Goal: Task Accomplishment & Management: Use online tool/utility

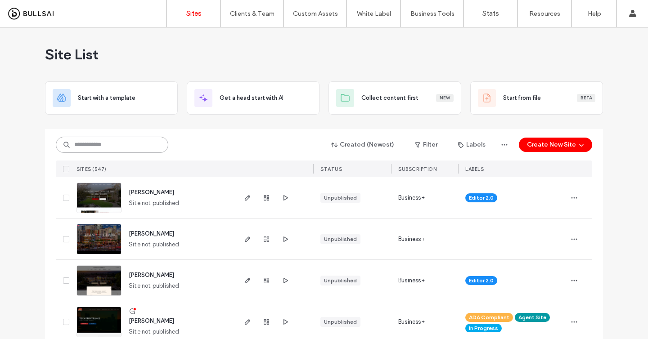
click at [122, 142] on input at bounding box center [112, 145] width 113 height 16
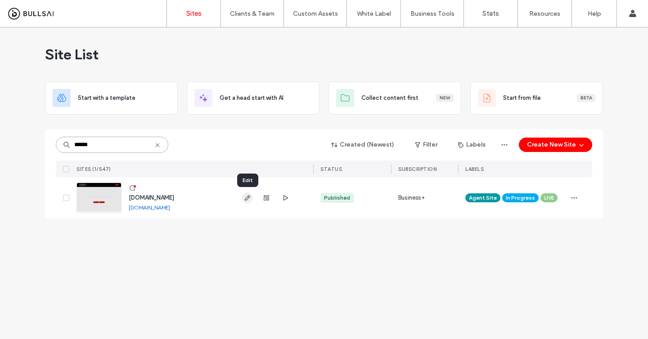
type input "******"
click at [252, 197] on span "button" at bounding box center [247, 198] width 11 height 11
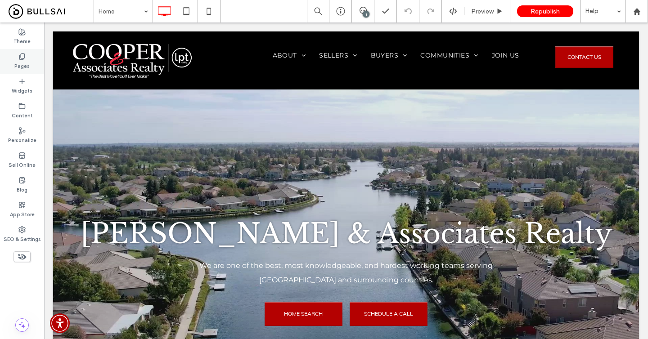
click at [27, 66] on label "Pages" at bounding box center [21, 65] width 15 height 10
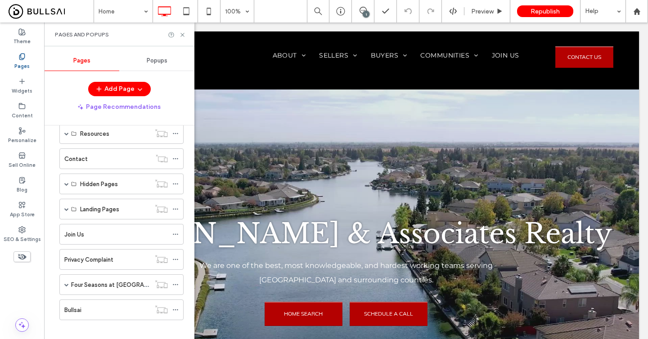
scroll to position [152, 0]
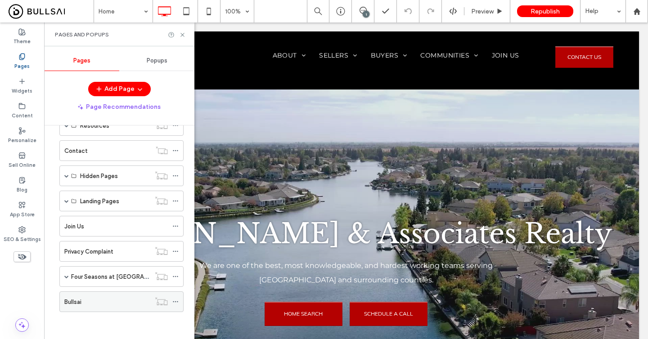
click at [89, 299] on div "Bullsai" at bounding box center [107, 302] width 86 height 9
click at [89, 299] on div at bounding box center [324, 169] width 648 height 339
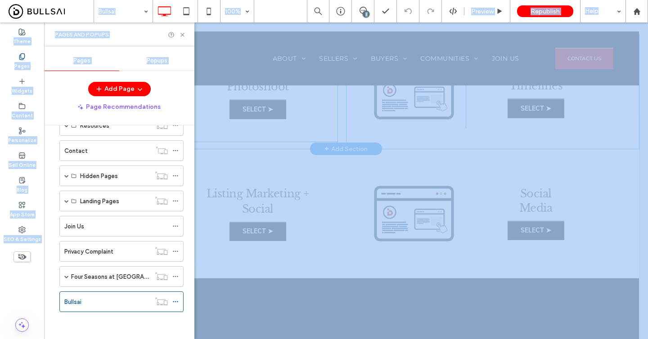
scroll to position [151, 0]
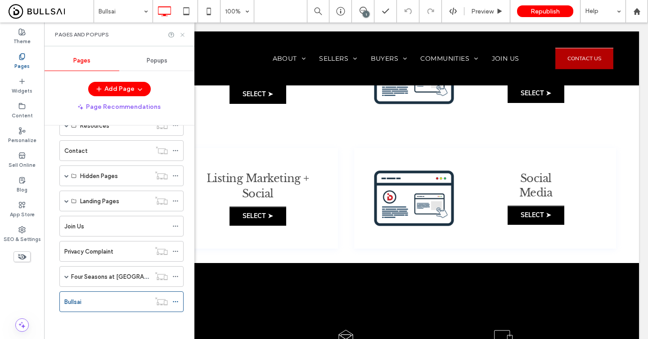
click at [183, 34] on icon at bounding box center [182, 35] width 7 height 7
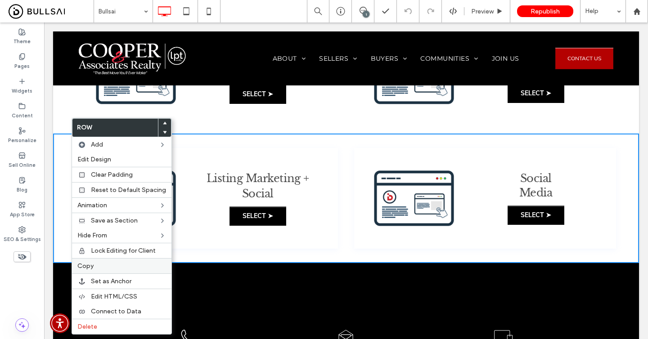
click at [93, 265] on span "Copy" at bounding box center [85, 267] width 16 height 8
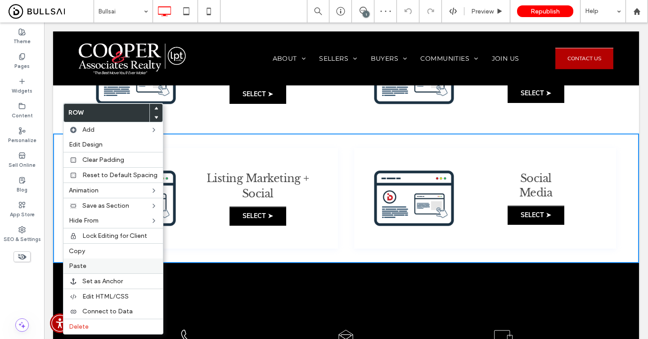
click at [99, 259] on div "Paste" at bounding box center [113, 266] width 100 height 15
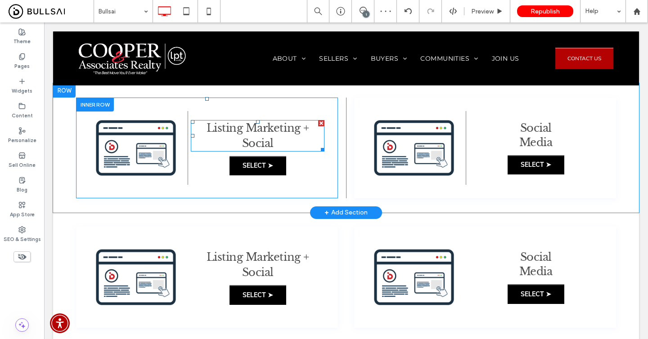
scroll to position [266, 0]
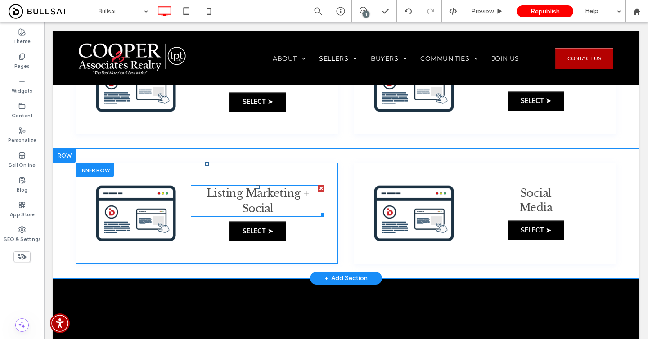
click at [259, 198] on span "Listing Marketing + Social" at bounding box center [258, 201] width 103 height 28
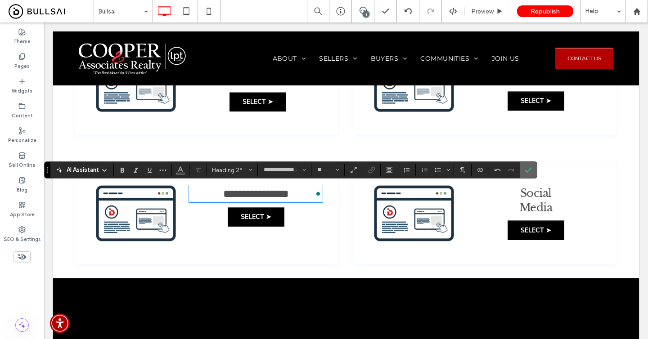
click at [531, 172] on icon "Confirm" at bounding box center [528, 170] width 7 height 7
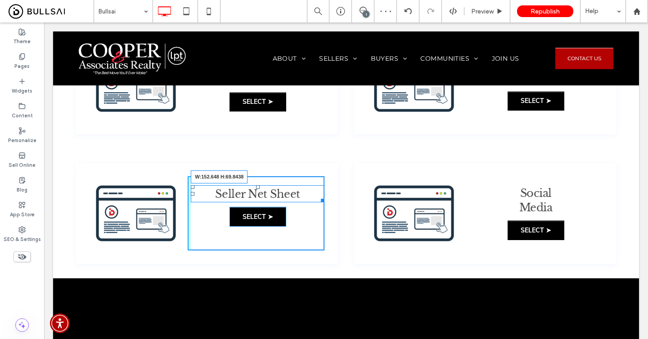
drag, startPoint x: 324, startPoint y: 199, endPoint x: 259, endPoint y: 200, distance: 64.8
click at [259, 200] on div "Seller Net Sheet W:152.648 H:69.8438 SELECT ➤ Click To Paste" at bounding box center [256, 214] width 137 height 74
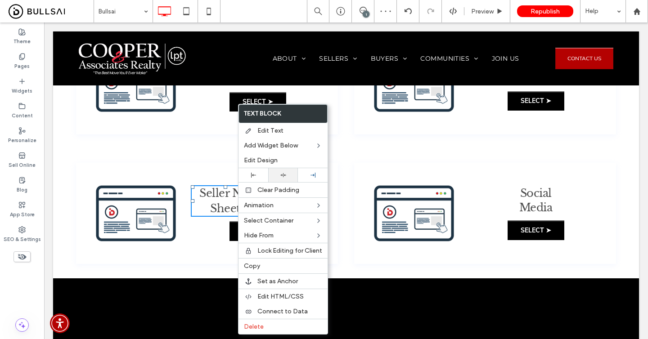
click at [281, 174] on use at bounding box center [284, 175] width 6 height 4
click at [199, 244] on div "Seller Net Sheet SELECT ➤ Click To Paste" at bounding box center [256, 214] width 137 height 74
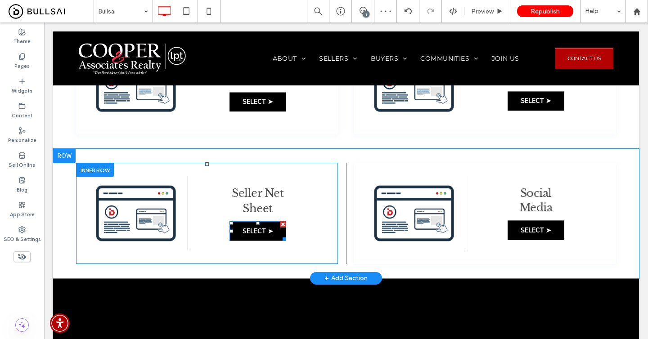
click at [242, 234] on link "SELECT ➤" at bounding box center [258, 232] width 57 height 20
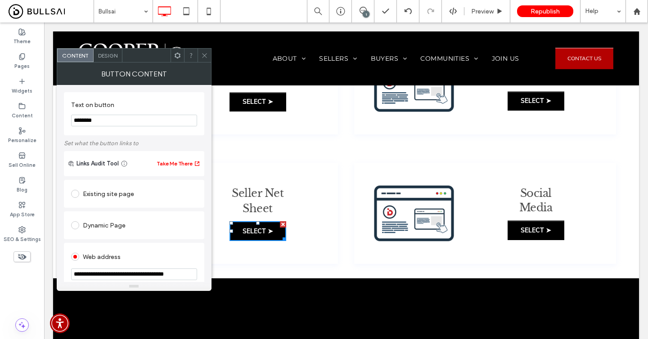
scroll to position [11, 0]
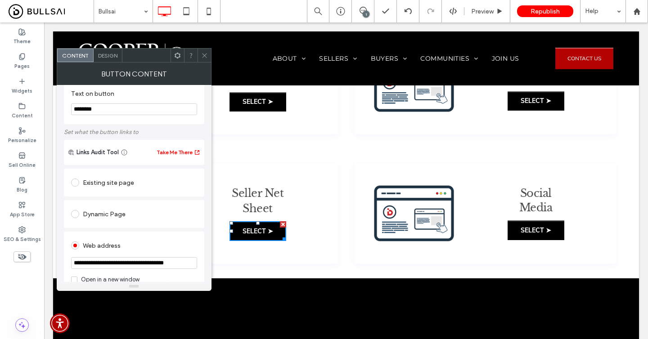
click at [152, 261] on input "**********" at bounding box center [134, 264] width 126 height 12
paste input "url"
type input "**********"
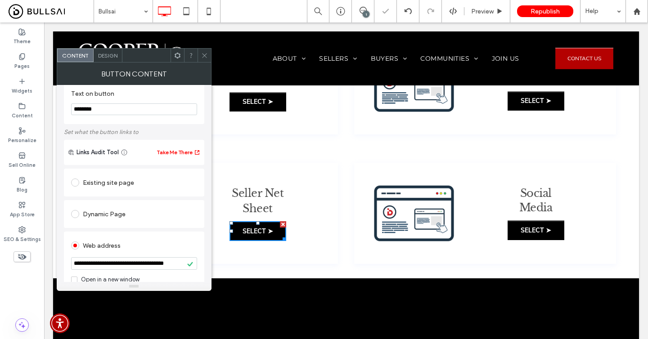
click at [530, 197] on span "Social Media" at bounding box center [536, 200] width 33 height 27
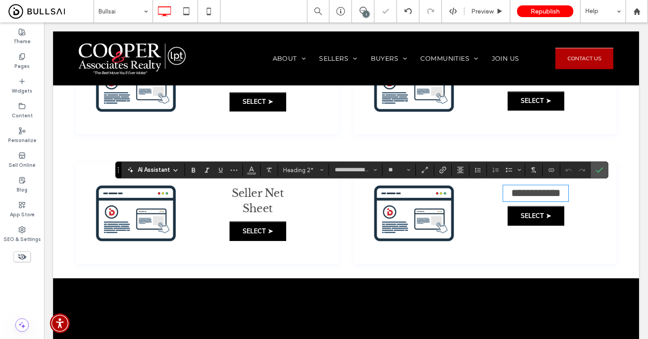
click at [530, 197] on span "**********" at bounding box center [536, 193] width 50 height 11
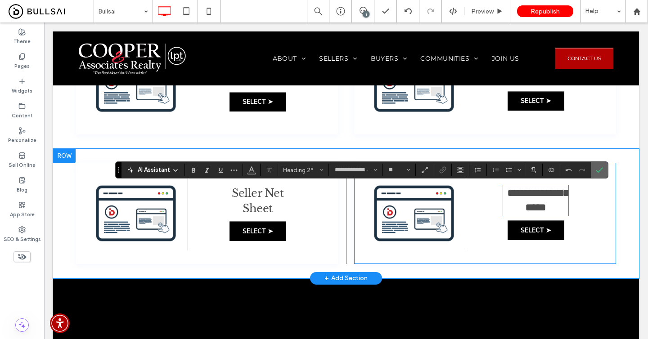
click at [602, 172] on icon "Confirm" at bounding box center [599, 170] width 7 height 7
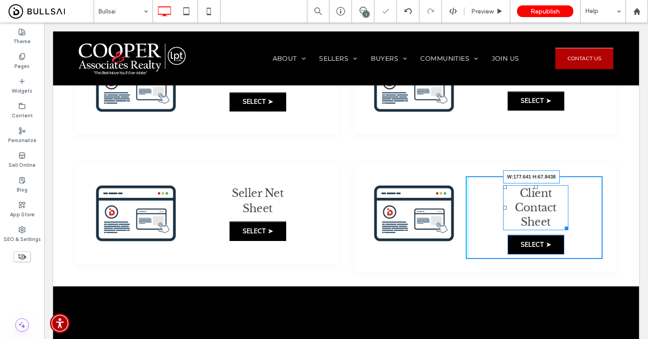
drag, startPoint x: 565, startPoint y: 227, endPoint x: 572, endPoint y: 227, distance: 7.2
click at [572, 227] on div "Client Contact Sheet W:177.641 H:67.8438 SELECT ➤ Click To Paste" at bounding box center [534, 218] width 137 height 82
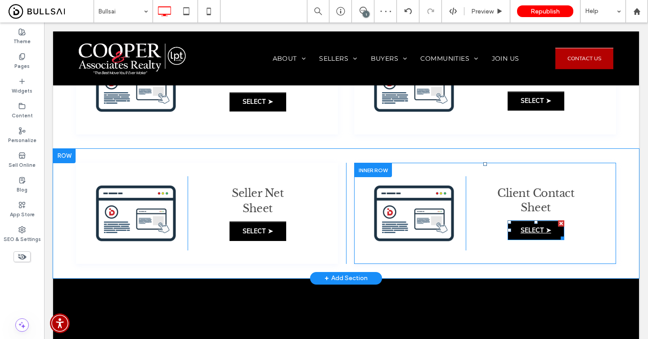
click at [525, 235] on link "SELECT ➤" at bounding box center [536, 231] width 57 height 20
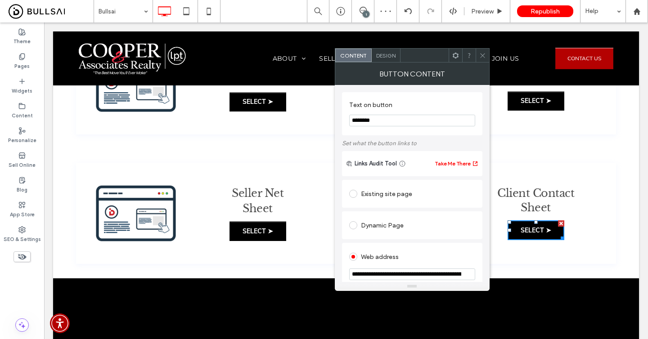
click at [388, 275] on input "**********" at bounding box center [412, 275] width 126 height 12
paste input "url"
type input "**********"
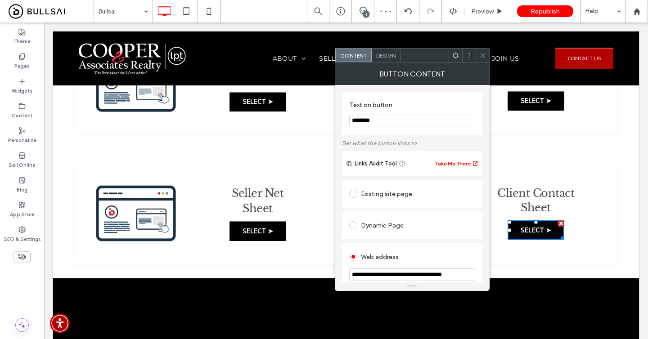
click at [366, 275] on input "**********" at bounding box center [412, 275] width 126 height 13
click at [484, 58] on icon at bounding box center [483, 55] width 7 height 7
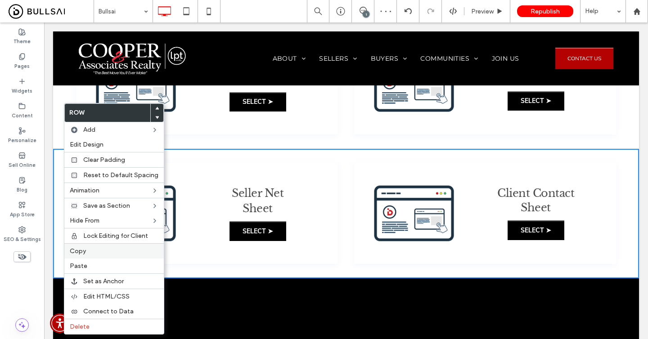
click at [82, 249] on span "Copy" at bounding box center [78, 252] width 16 height 8
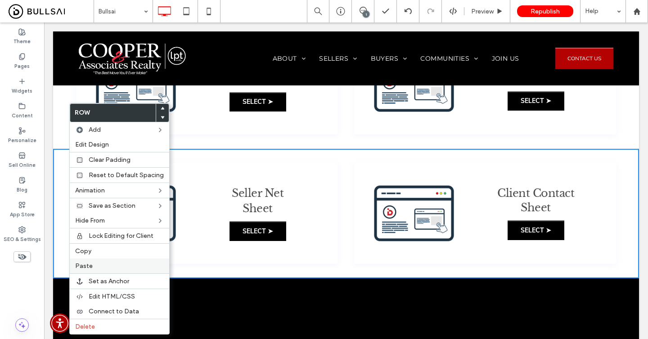
click at [91, 266] on label "Paste" at bounding box center [119, 267] width 89 height 8
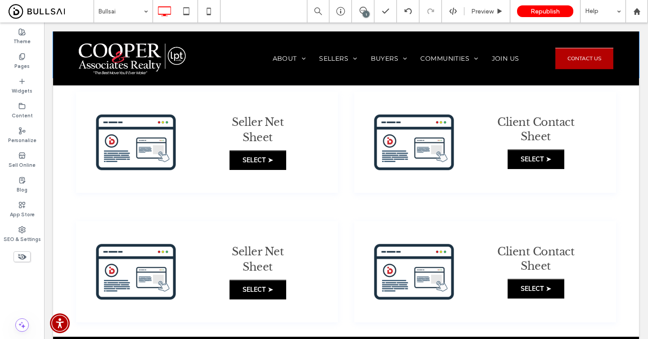
scroll to position [395, 0]
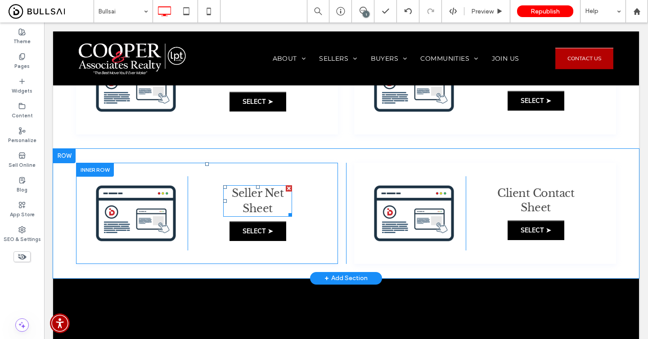
click at [257, 195] on span "Seller Net Sheet" at bounding box center [258, 201] width 52 height 28
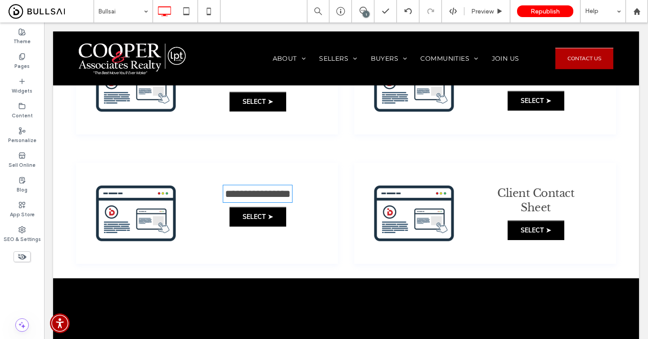
type input "**********"
type input "**"
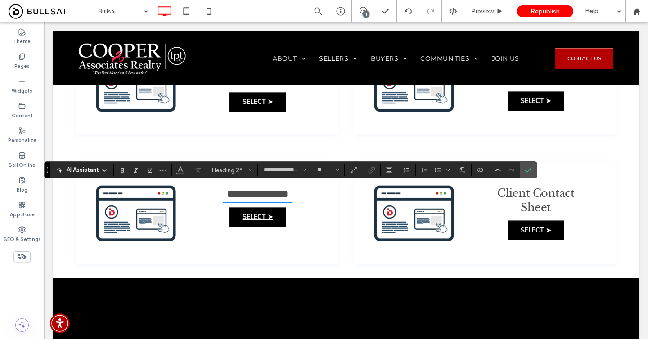
click at [273, 227] on link "SELECT ➤" at bounding box center [258, 217] width 57 height 20
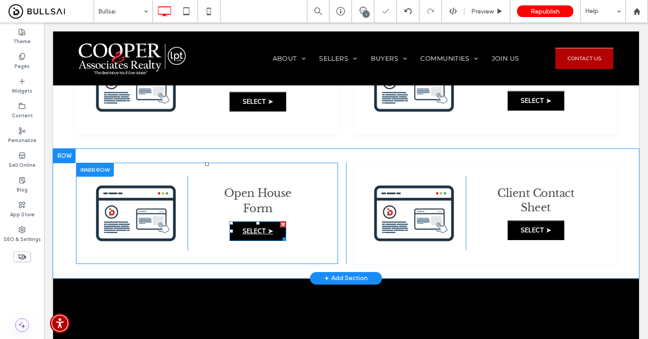
click at [274, 233] on link "SELECT ➤" at bounding box center [258, 232] width 57 height 20
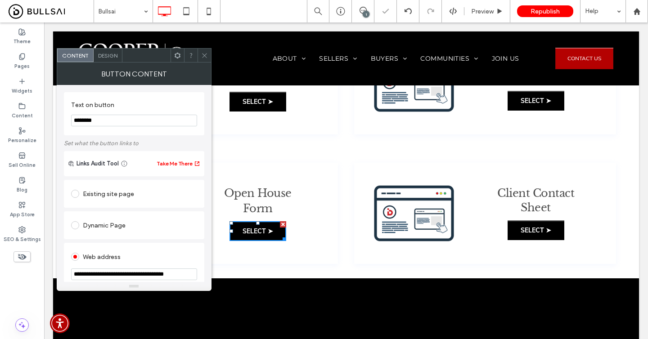
click at [189, 279] on input "**********" at bounding box center [134, 275] width 126 height 12
type input "**********"
click at [204, 58] on icon at bounding box center [204, 55] width 7 height 7
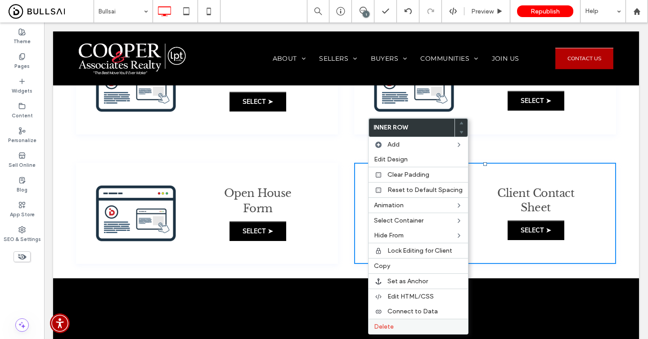
click at [381, 325] on span "Delete" at bounding box center [384, 327] width 20 height 8
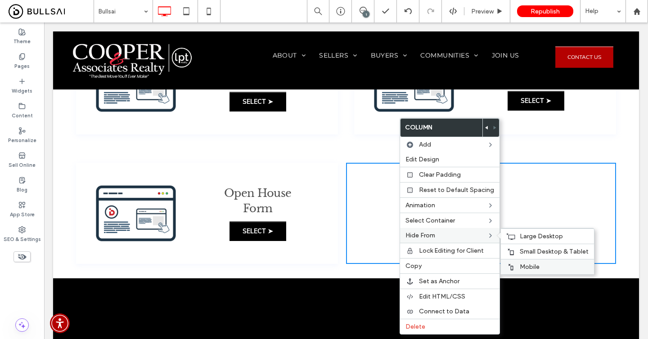
click at [525, 265] on span "Mobile" at bounding box center [530, 267] width 20 height 8
click at [511, 247] on div "Small Desktop & Tablet" at bounding box center [547, 251] width 93 height 15
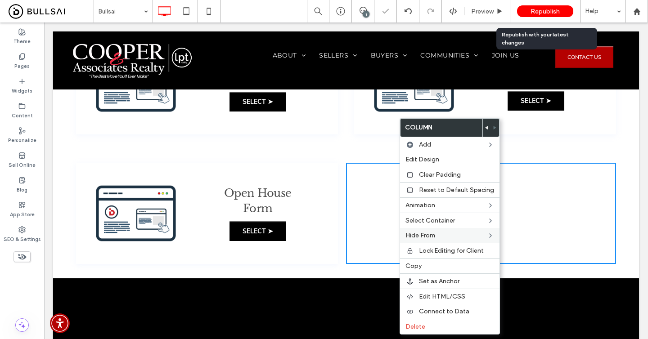
click at [549, 13] on span "Republish" at bounding box center [545, 12] width 29 height 8
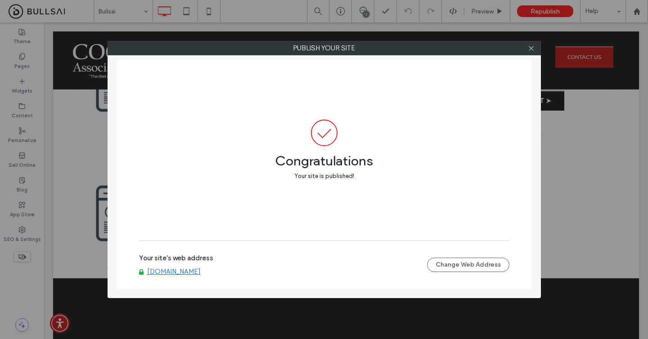
click at [536, 46] on div at bounding box center [532, 48] width 14 height 14
click at [532, 50] on icon at bounding box center [531, 48] width 7 height 7
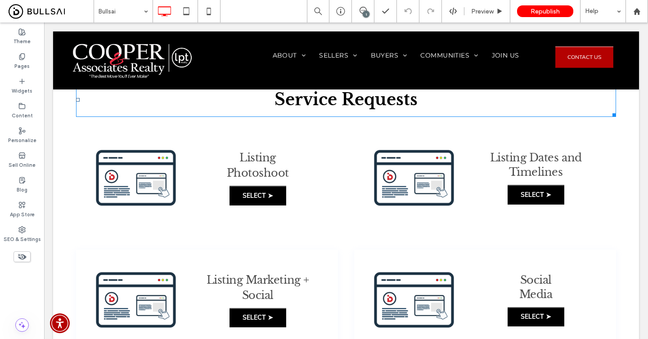
scroll to position [51, 0]
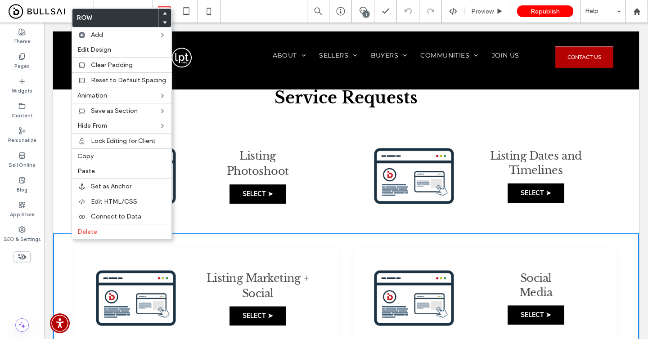
click at [163, 12] on icon at bounding box center [165, 14] width 4 height 4
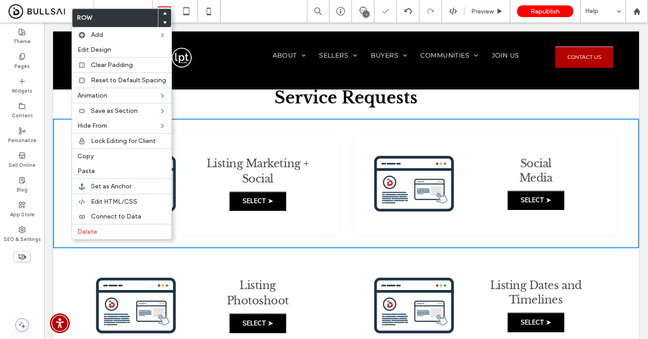
click at [238, 101] on h1 "Service Requests" at bounding box center [346, 98] width 540 height 32
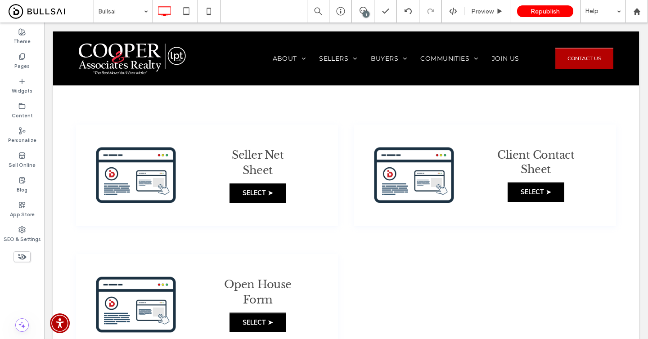
scroll to position [323, 0]
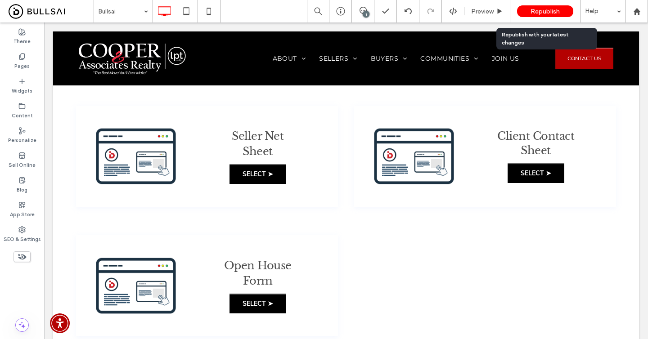
click at [532, 14] on span "Republish" at bounding box center [545, 12] width 29 height 8
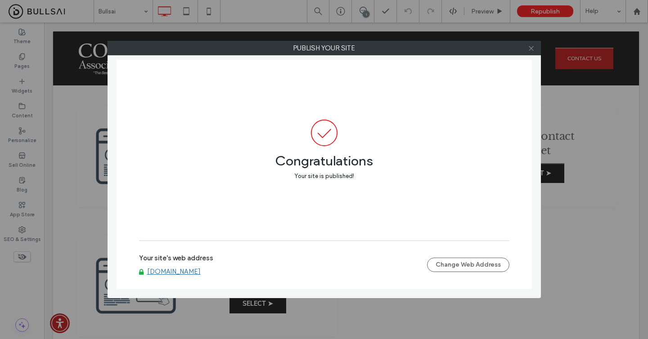
click at [531, 50] on icon at bounding box center [531, 48] width 7 height 7
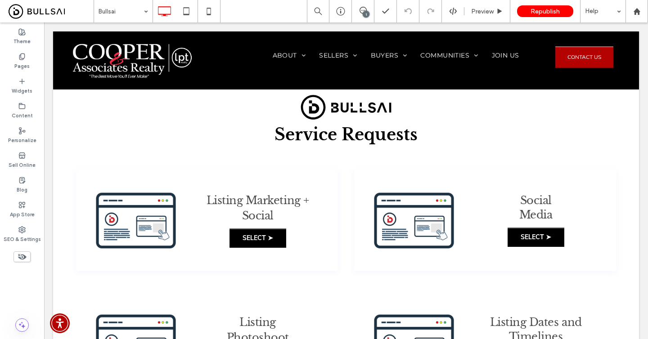
scroll to position [0, 0]
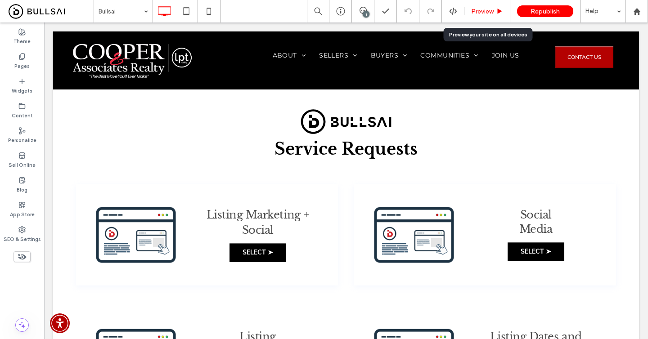
click at [474, 16] on div "Preview" at bounding box center [488, 11] width 46 height 23
click at [488, 13] on span "Preview" at bounding box center [482, 12] width 23 height 8
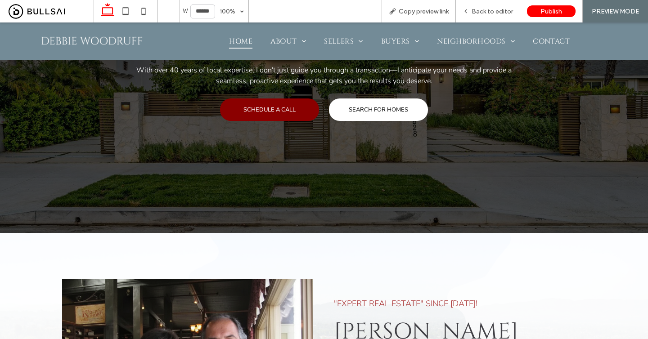
scroll to position [268, 0]
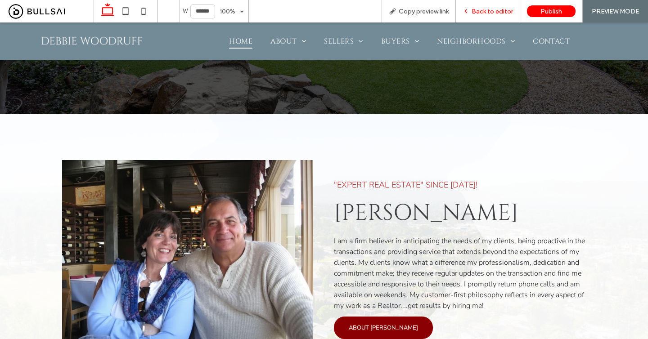
click at [494, 8] on span "Back to editor" at bounding box center [492, 12] width 41 height 8
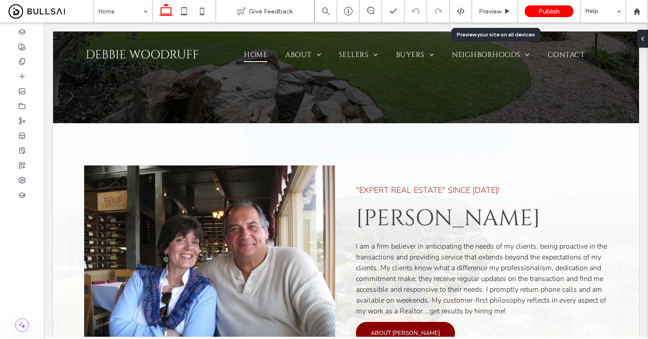
scroll to position [277, 0]
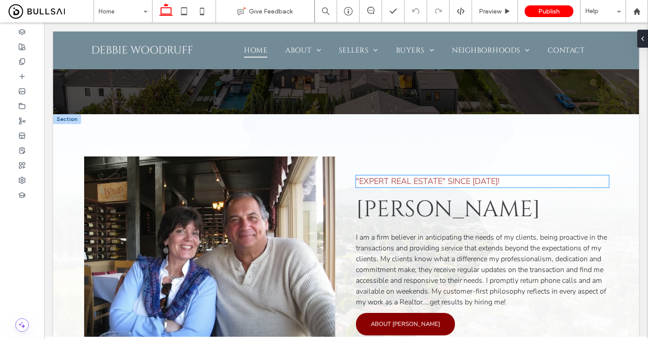
click at [448, 179] on span ""EXPERT REAL ESTATE" since [DATE]!" at bounding box center [428, 181] width 144 height 11
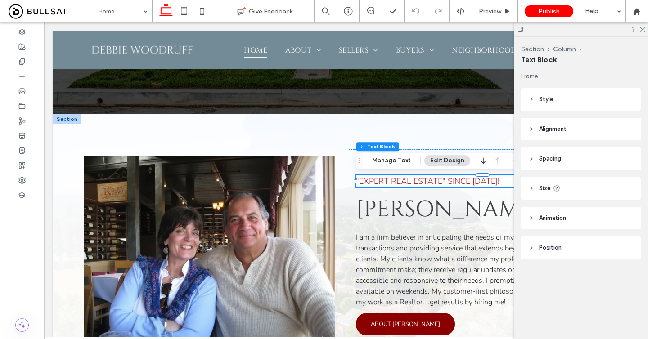
click at [435, 184] on span ""EXPERT REAL ESTATE" since [DATE]!" at bounding box center [428, 181] width 144 height 11
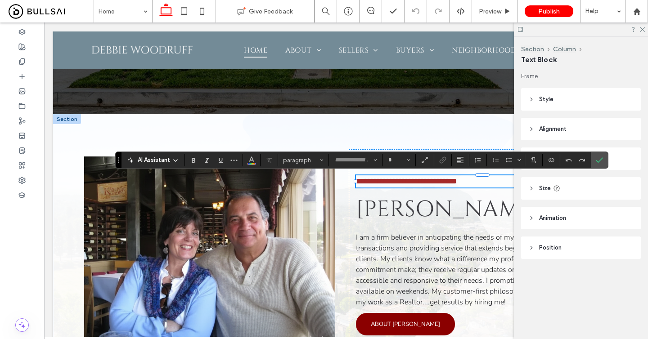
type input "**********"
type input "**"
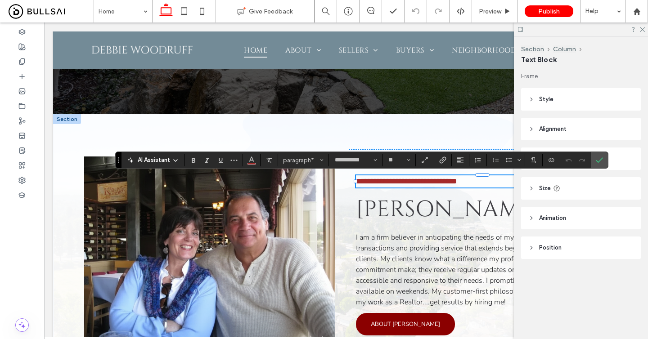
click at [457, 183] on span "**********" at bounding box center [406, 181] width 101 height 8
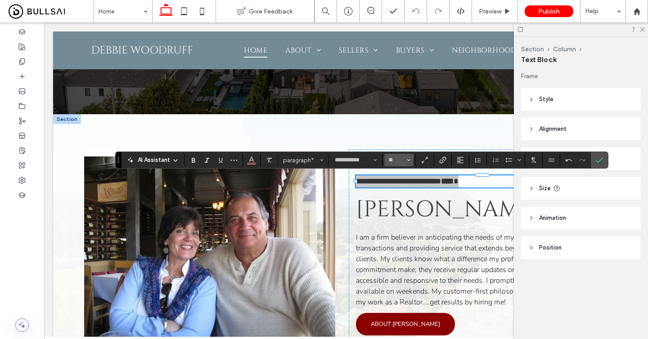
click at [407, 162] on icon "Size" at bounding box center [409, 160] width 4 height 4
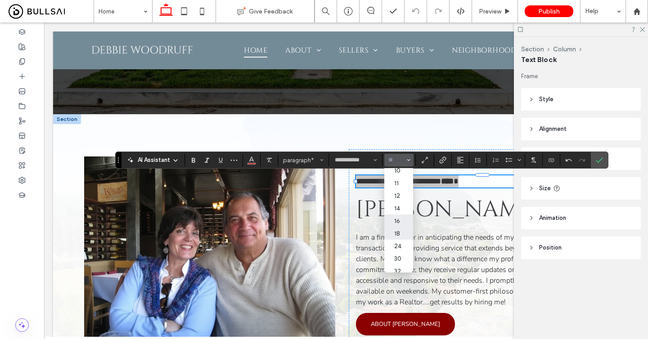
scroll to position [30, 0]
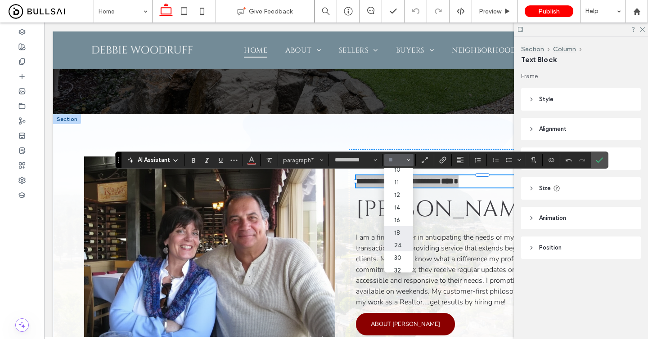
click at [398, 252] on label "24" at bounding box center [399, 245] width 29 height 13
type input "**"
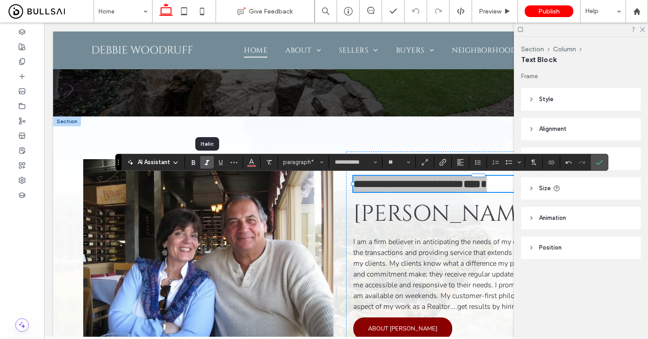
click at [210, 160] on icon "Italic" at bounding box center [207, 162] width 7 height 7
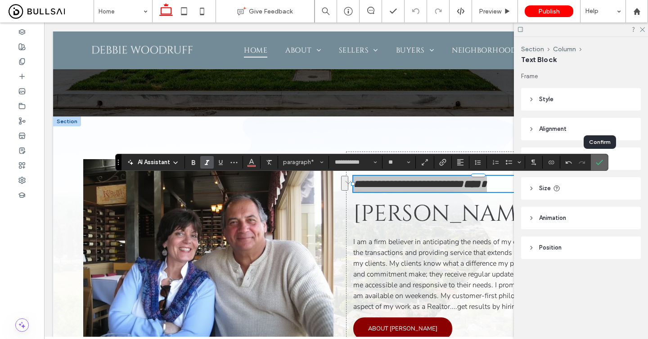
click at [601, 163] on use "Confirm" at bounding box center [599, 162] width 7 height 5
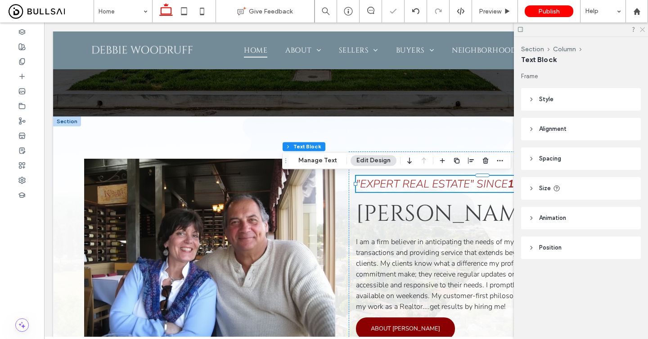
click at [643, 31] on icon at bounding box center [642, 29] width 6 height 6
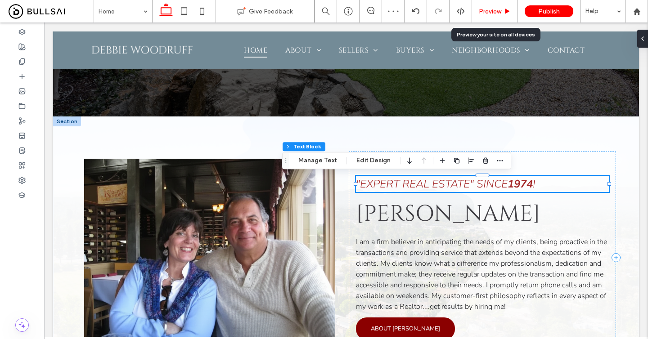
click at [503, 15] on div "Preview" at bounding box center [494, 12] width 45 height 8
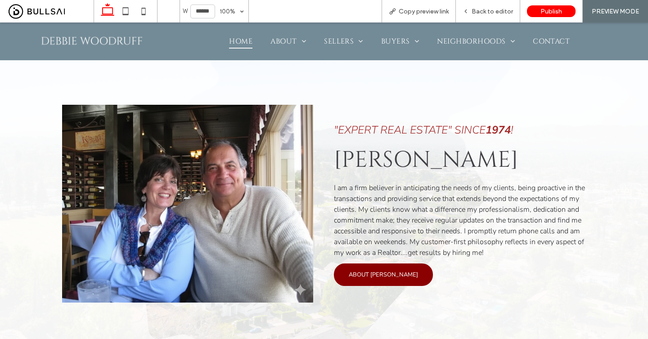
scroll to position [325, 0]
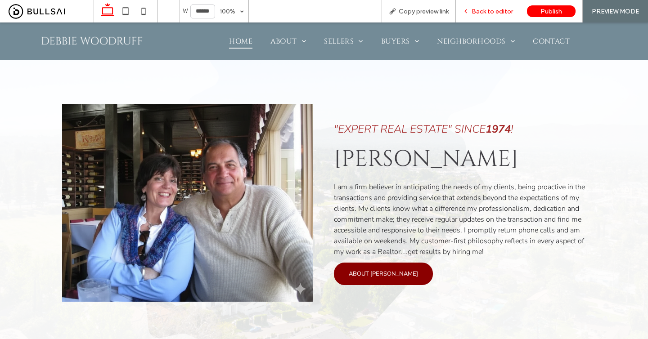
click at [506, 11] on span "Back to editor" at bounding box center [492, 12] width 41 height 8
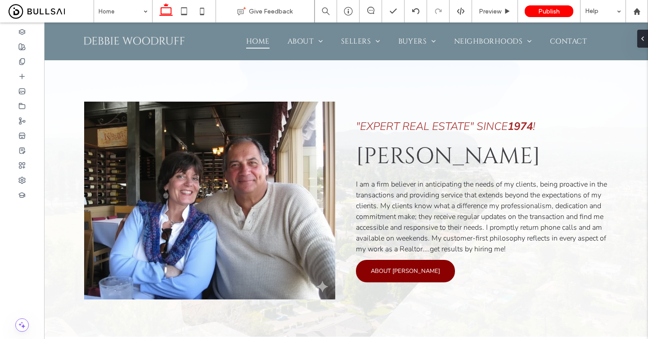
scroll to position [334, 0]
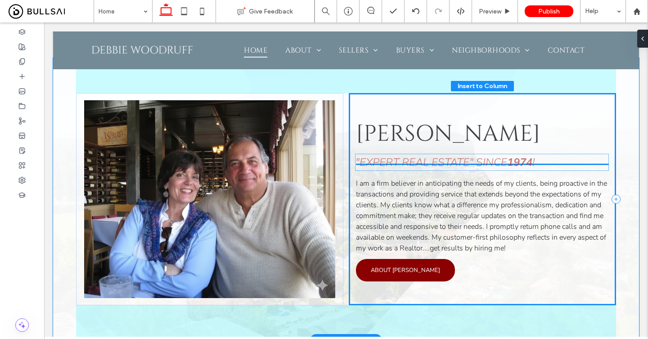
drag, startPoint x: 451, startPoint y: 124, endPoint x: 451, endPoint y: 162, distance: 37.4
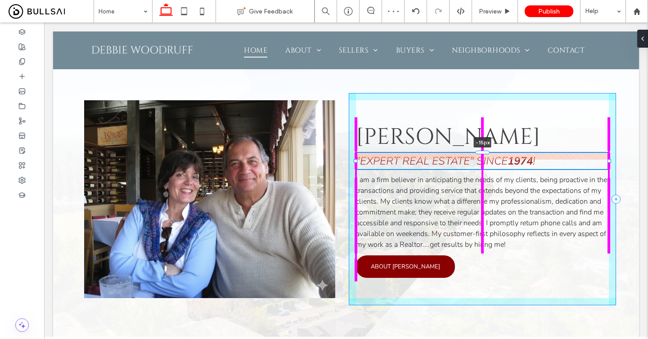
drag, startPoint x: 480, startPoint y: 157, endPoint x: 481, endPoint y: 150, distance: 6.9
click at [481, 150] on div "[PERSON_NAME] "EXPERT REAL ESTATE" since [DATE] ! -15px I am a firm believer in…" at bounding box center [346, 199] width 540 height 283
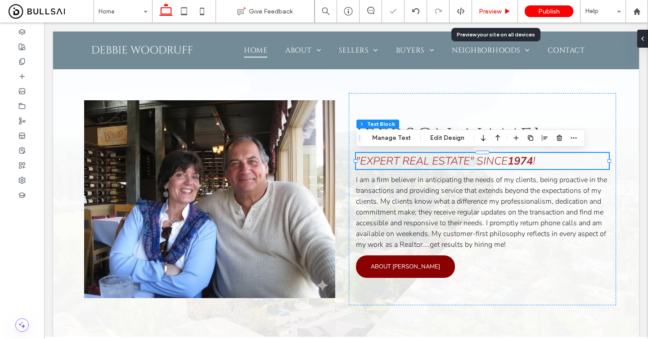
click at [497, 13] on span "Preview" at bounding box center [490, 12] width 23 height 8
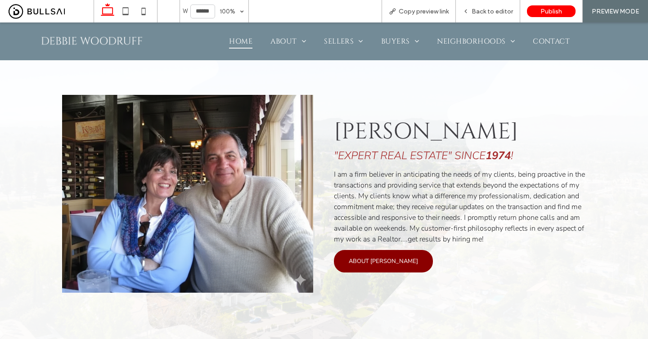
scroll to position [325, 0]
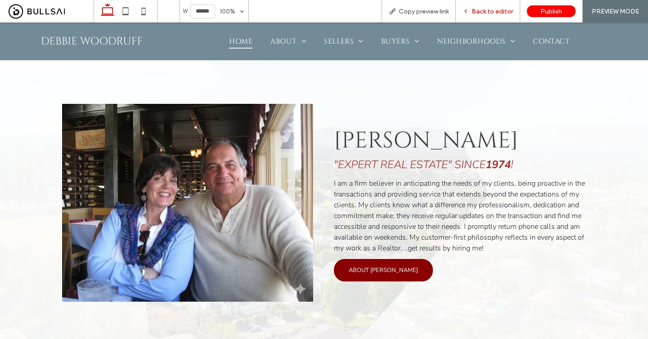
click at [508, 9] on span "Back to editor" at bounding box center [492, 12] width 41 height 8
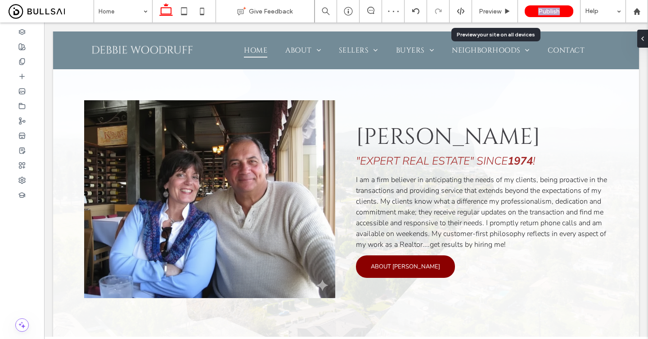
click at [508, 9] on icon at bounding box center [507, 11] width 7 height 7
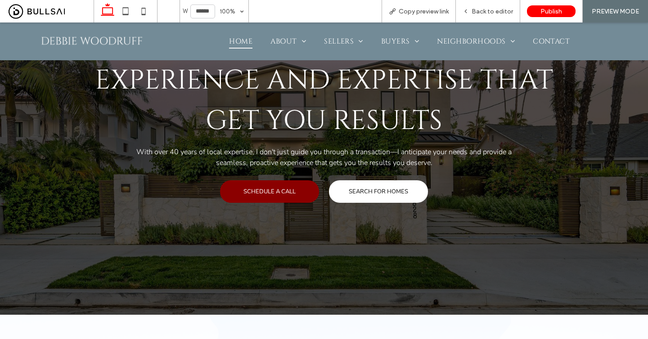
scroll to position [69, 0]
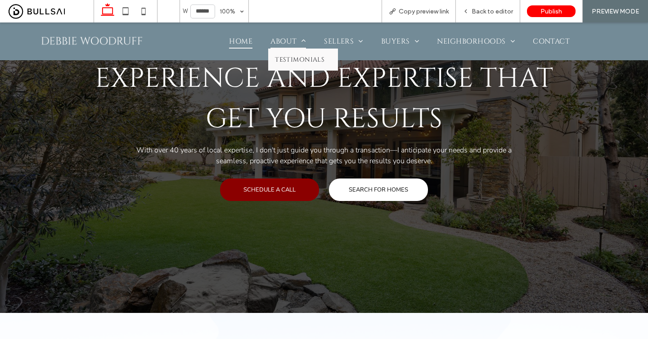
click at [290, 35] on span "About" at bounding box center [289, 41] width 36 height 14
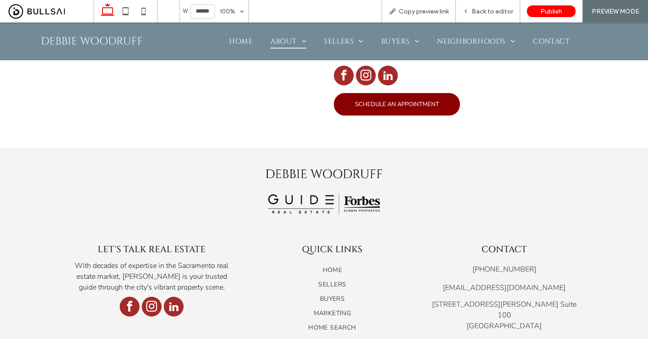
scroll to position [545, 0]
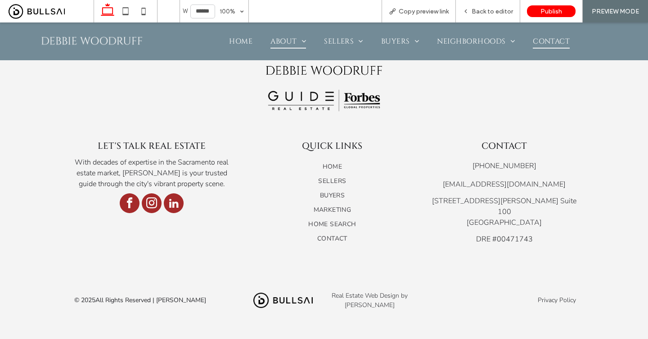
click at [563, 37] on span "Contact" at bounding box center [551, 41] width 37 height 14
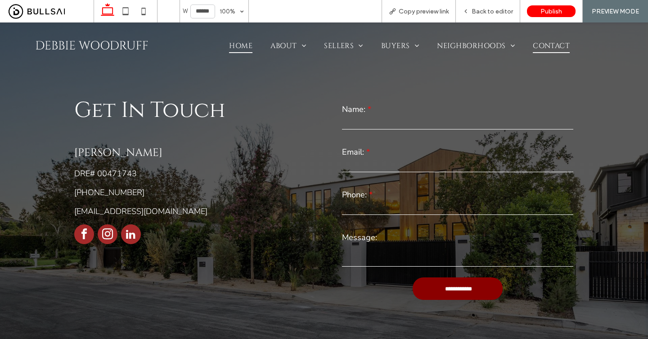
click at [234, 41] on span "Home" at bounding box center [240, 46] width 23 height 14
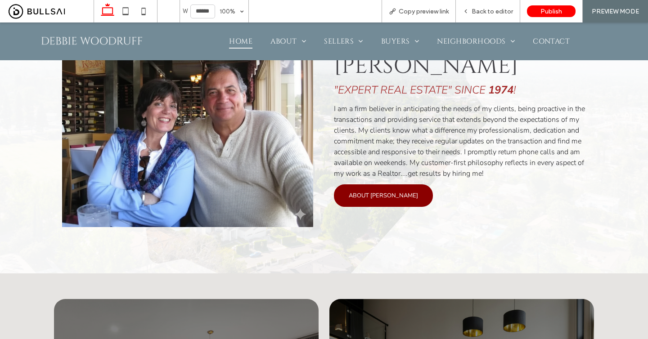
scroll to position [398, 0]
